Goal: Find contact information: Find contact information

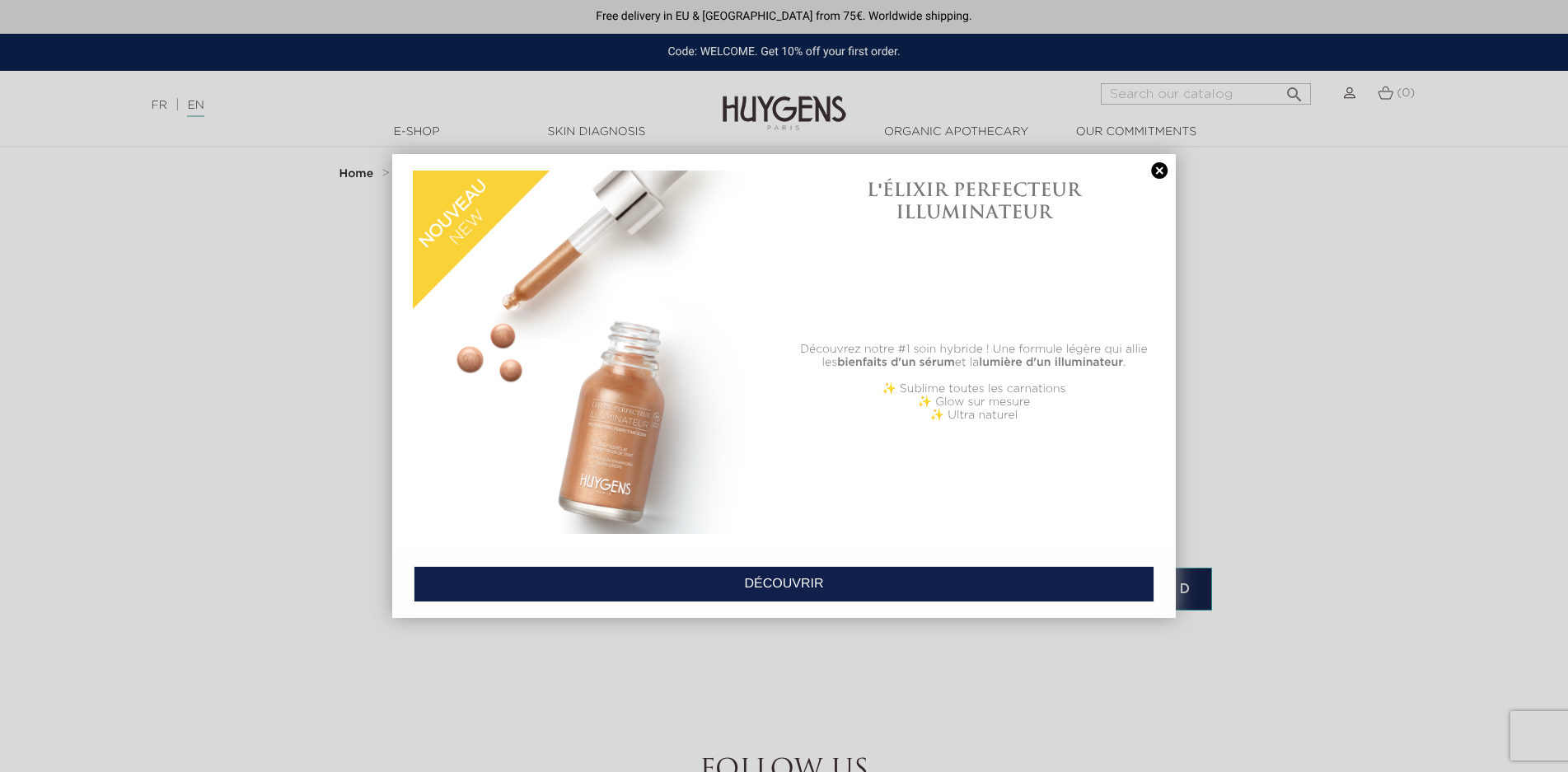
click at [290, 308] on div at bounding box center [784, 386] width 1568 height 772
click at [691, 268] on img at bounding box center [594, 352] width 364 height 364
click at [1159, 172] on link at bounding box center [1159, 170] width 23 height 18
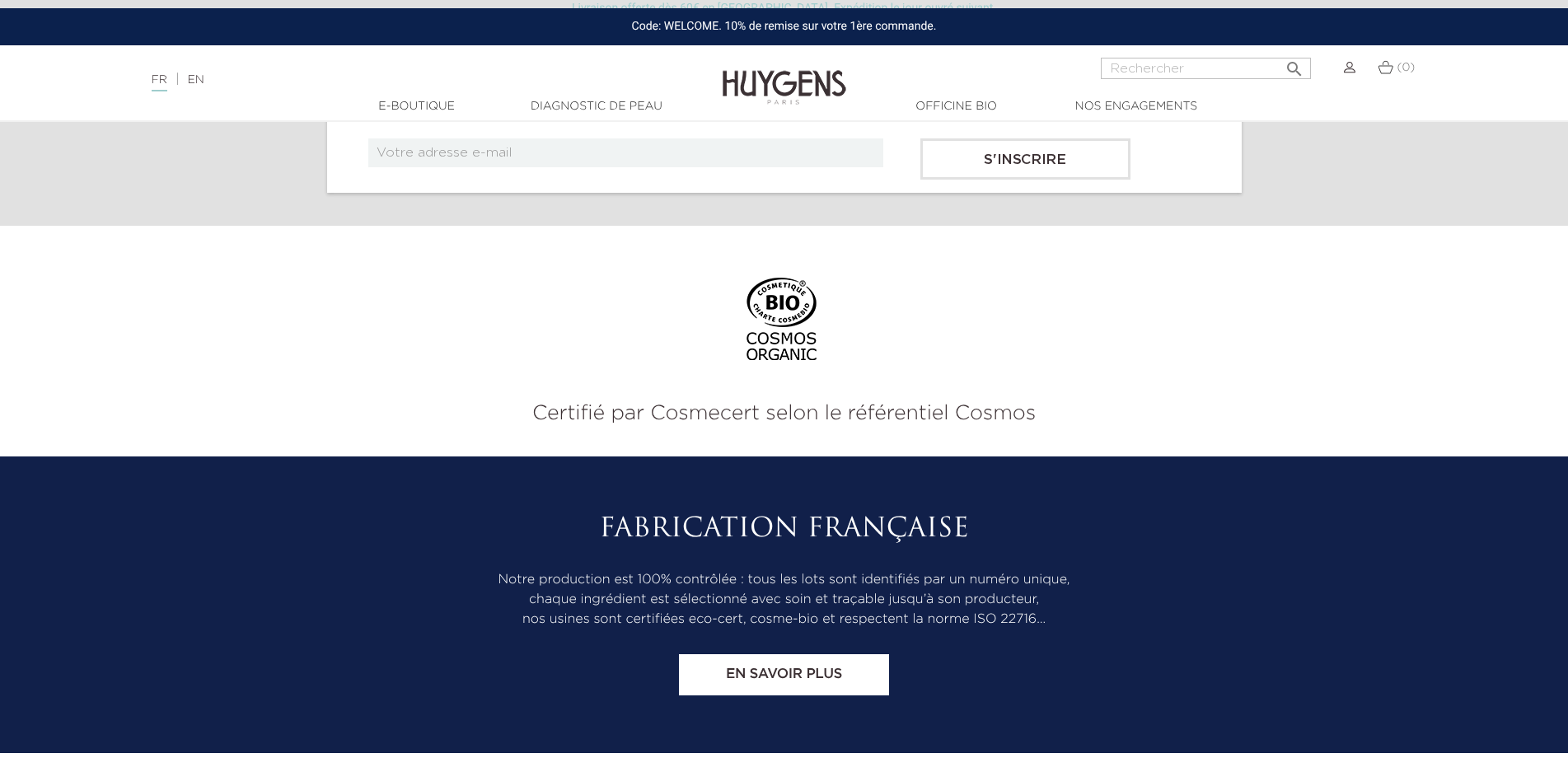
scroll to position [2555, 0]
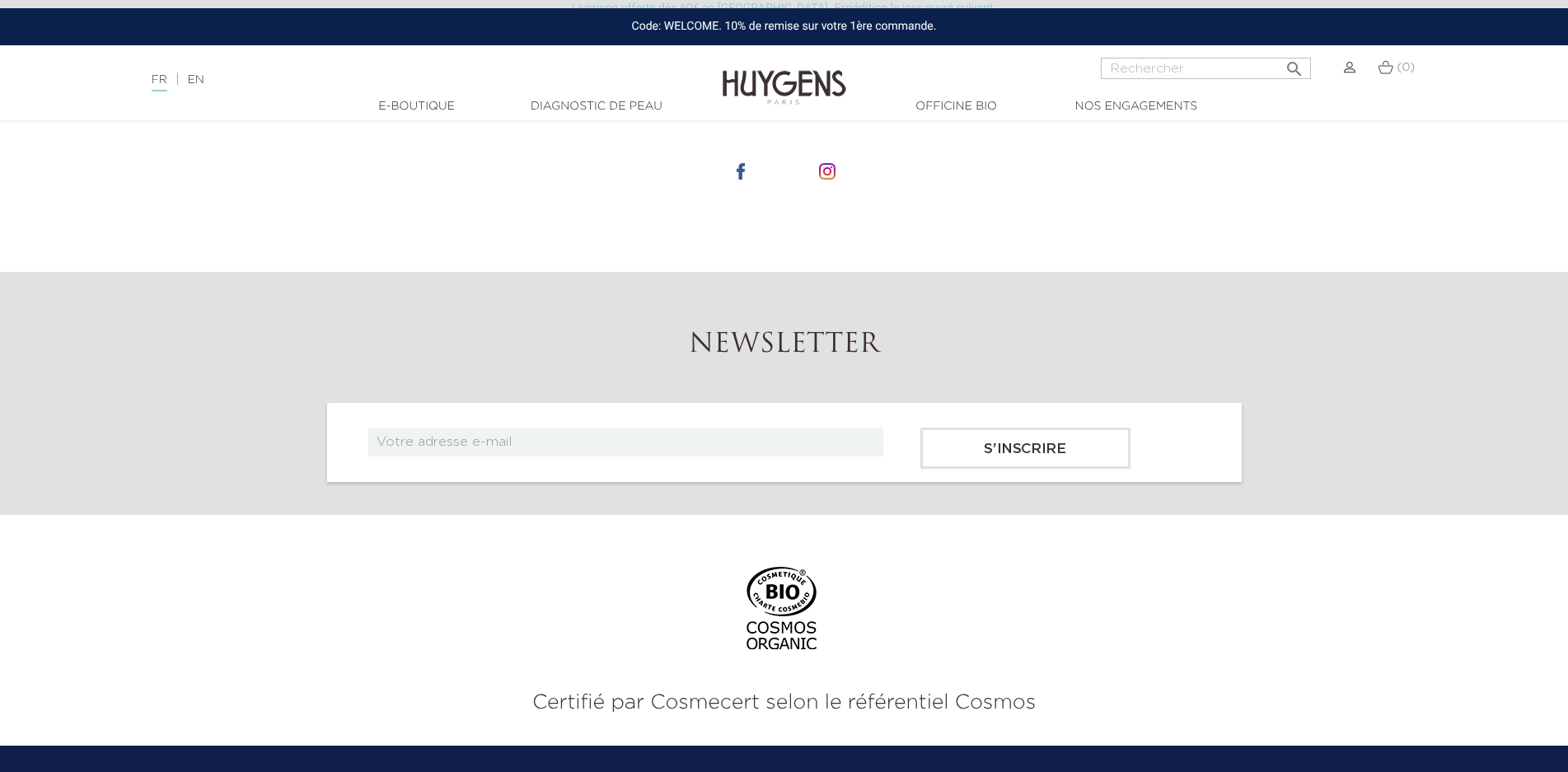
click at [742, 166] on img at bounding box center [741, 171] width 17 height 17
drag, startPoint x: 275, startPoint y: 573, endPoint x: 230, endPoint y: 583, distance: 46.1
click at [275, 573] on section "Certifié par Cosmecert selon le référentiel Cosmos" at bounding box center [784, 631] width 1568 height 231
